Goal: Navigation & Orientation: Find specific page/section

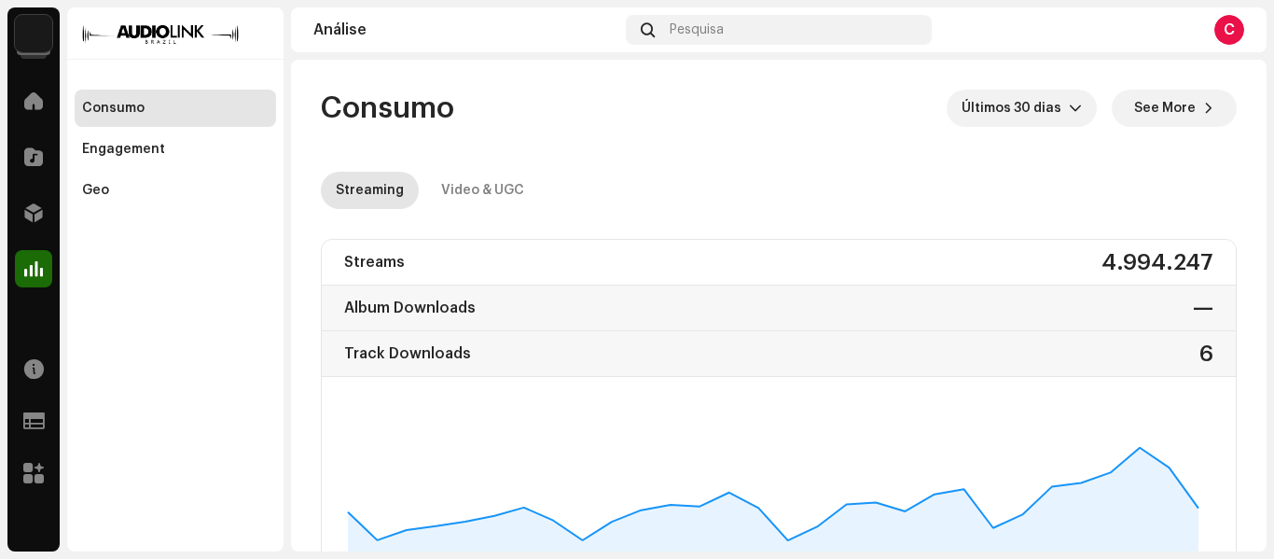
scroll to position [637, 0]
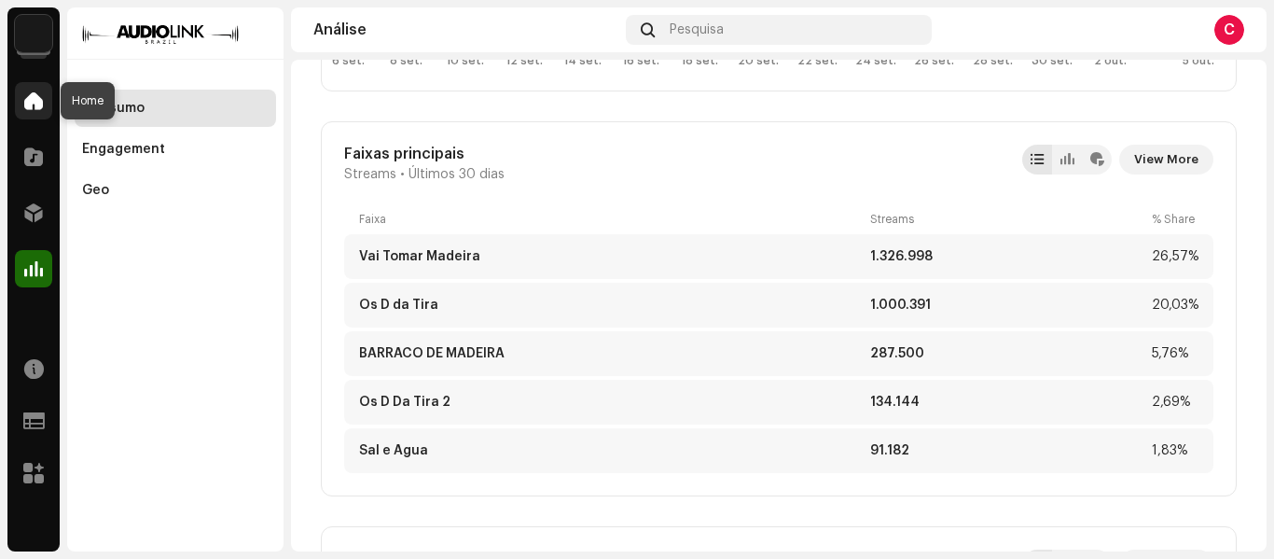
click at [33, 82] on div at bounding box center [33, 100] width 37 height 37
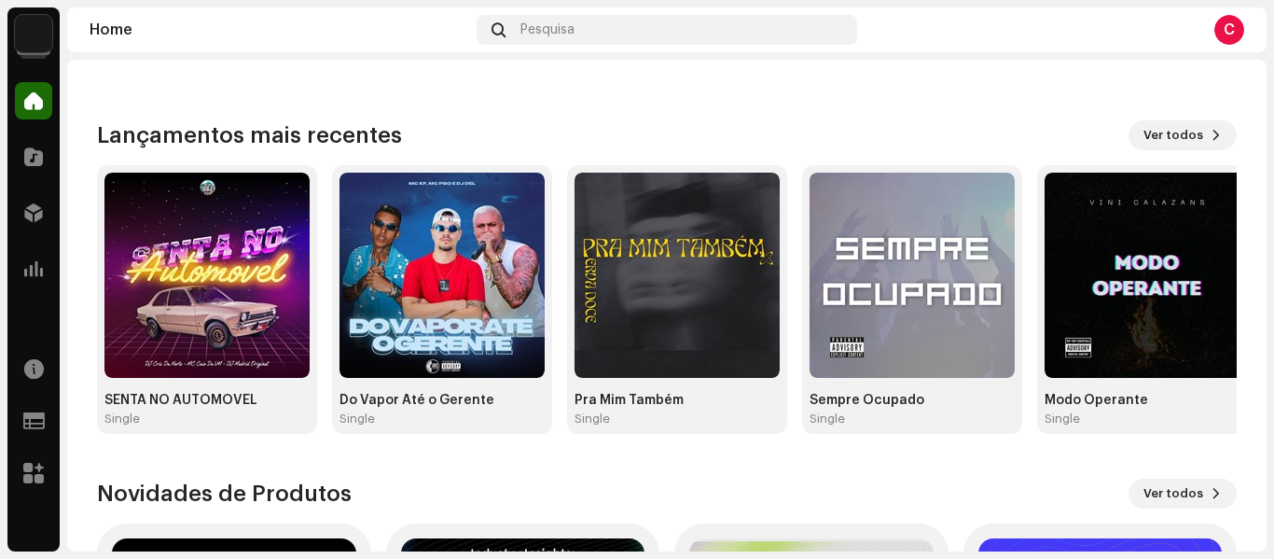
scroll to position [151, 0]
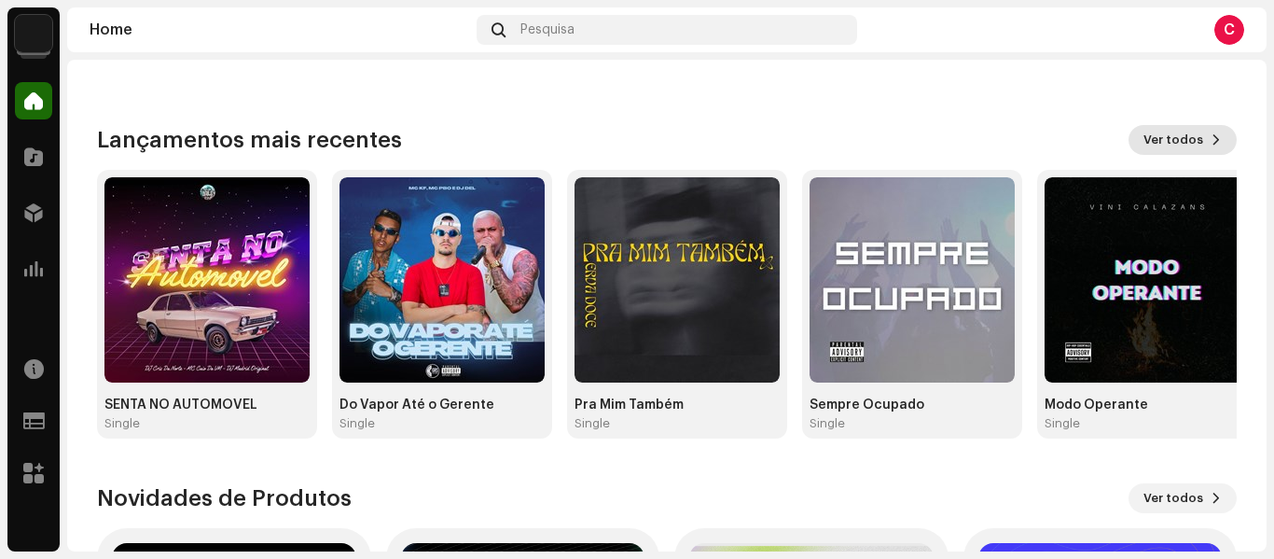
click at [1172, 137] on span "Ver todos" at bounding box center [1173, 139] width 60 height 37
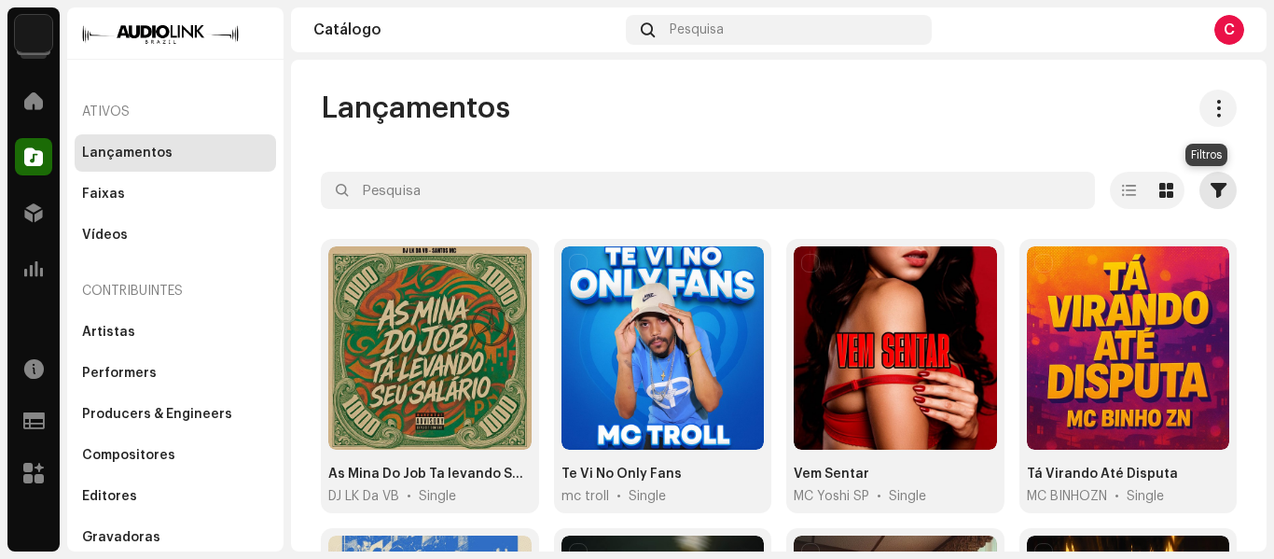
click at [1217, 191] on button "button" at bounding box center [1217, 190] width 37 height 37
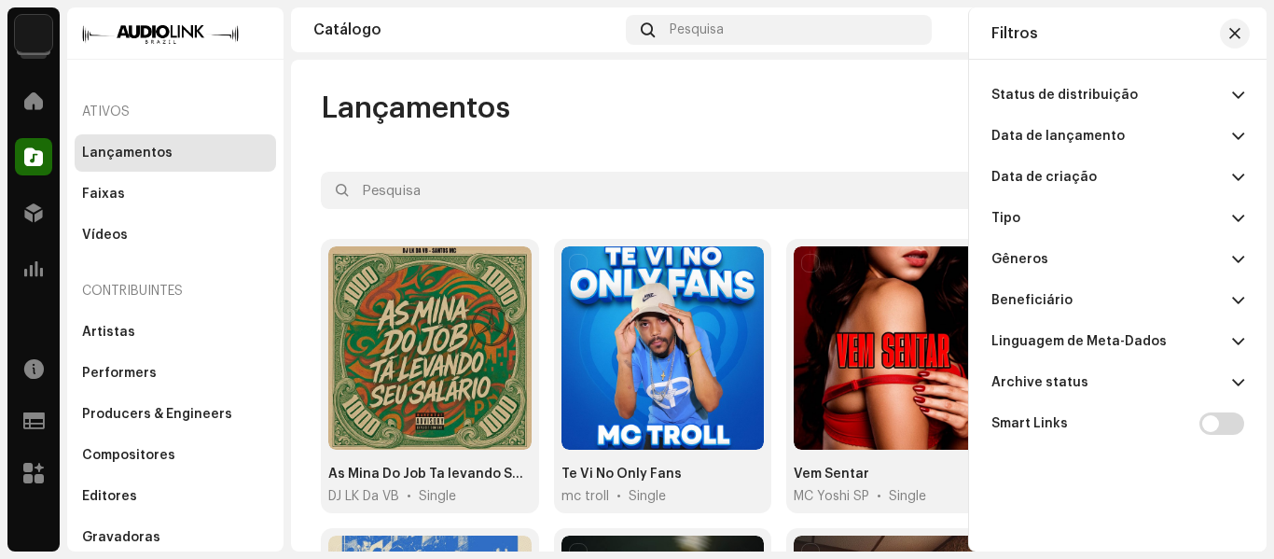
click at [1238, 136] on span at bounding box center [1238, 136] width 12 height 15
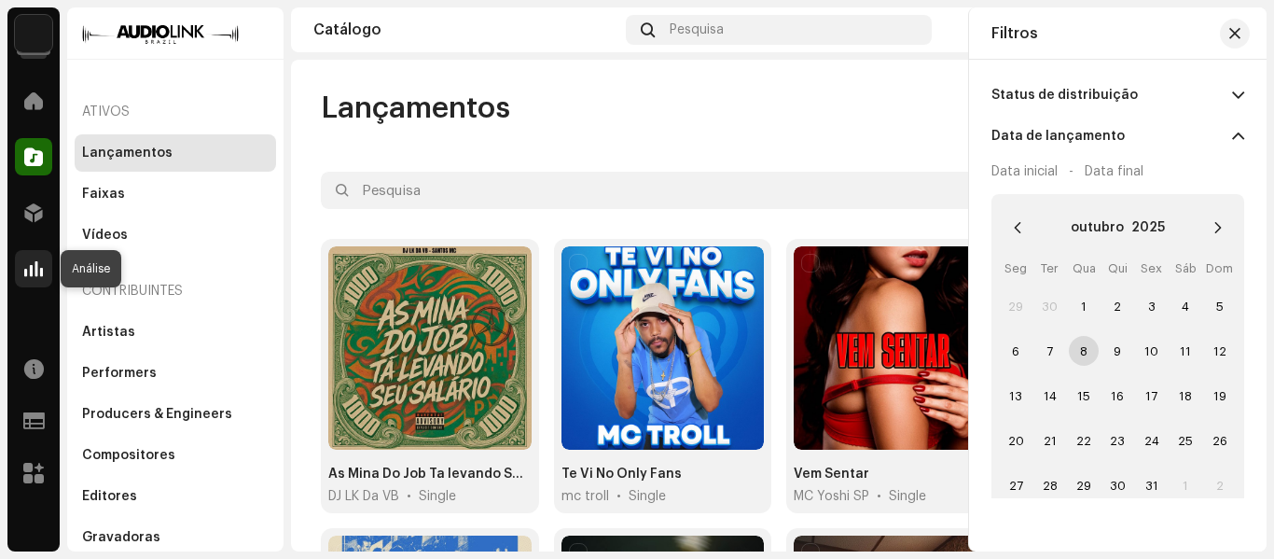
click at [35, 273] on span at bounding box center [33, 268] width 19 height 15
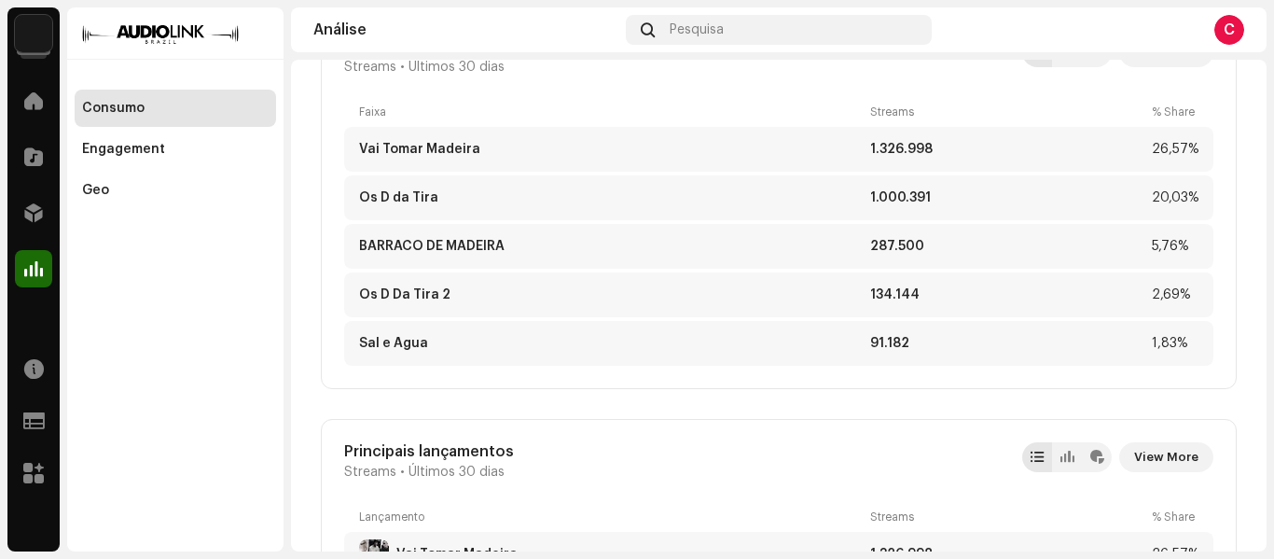
scroll to position [715, 0]
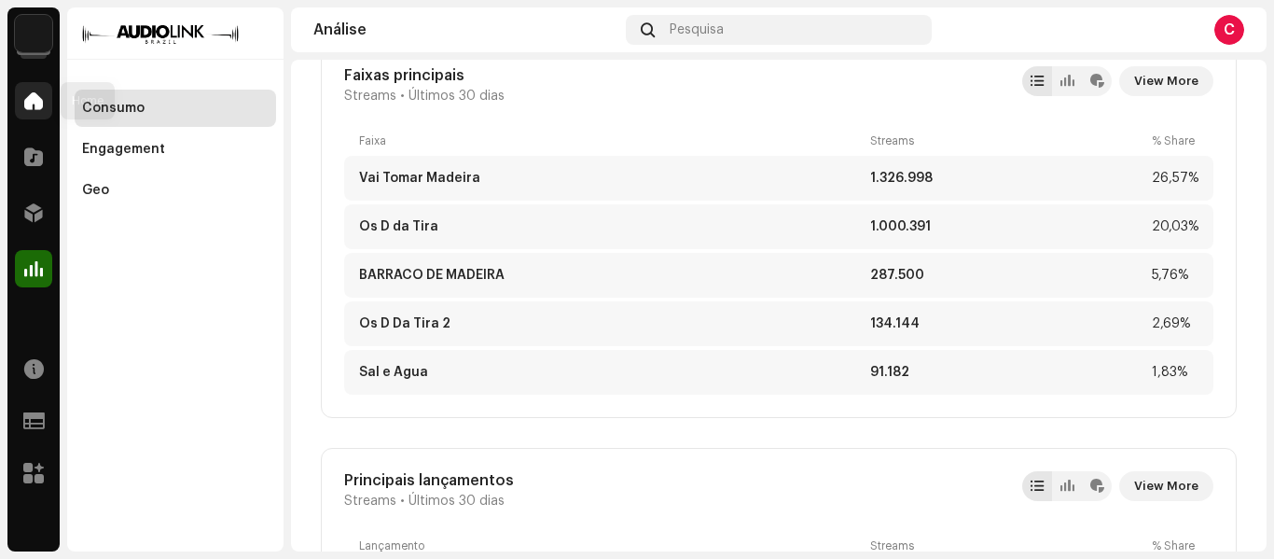
click at [41, 101] on span at bounding box center [33, 100] width 19 height 15
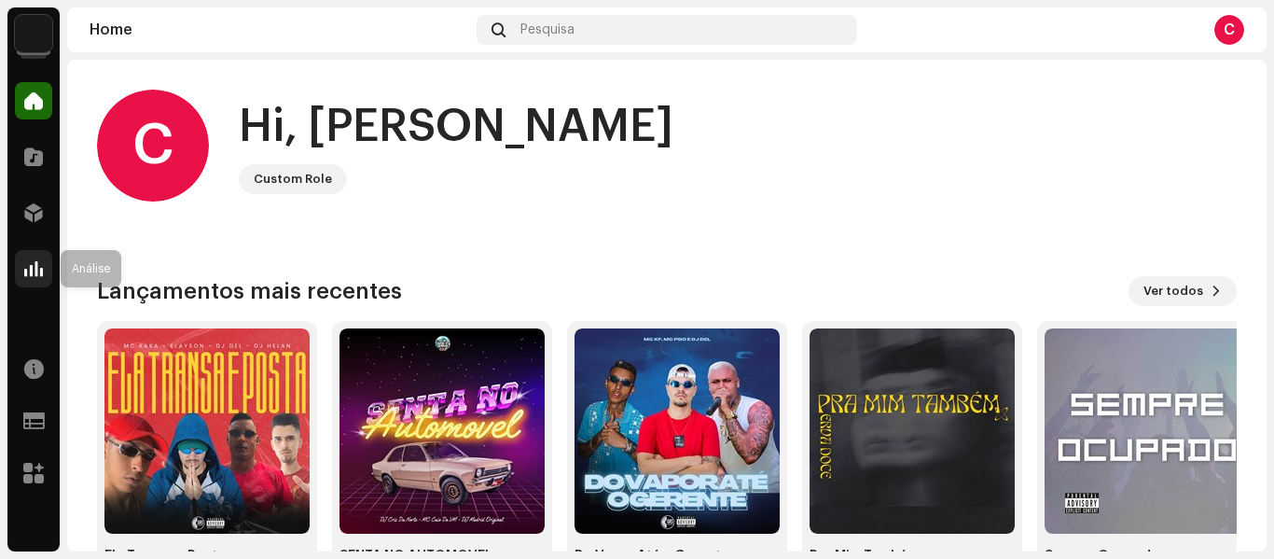
click at [21, 252] on div at bounding box center [33, 268] width 37 height 37
